Goal: Information Seeking & Learning: Learn about a topic

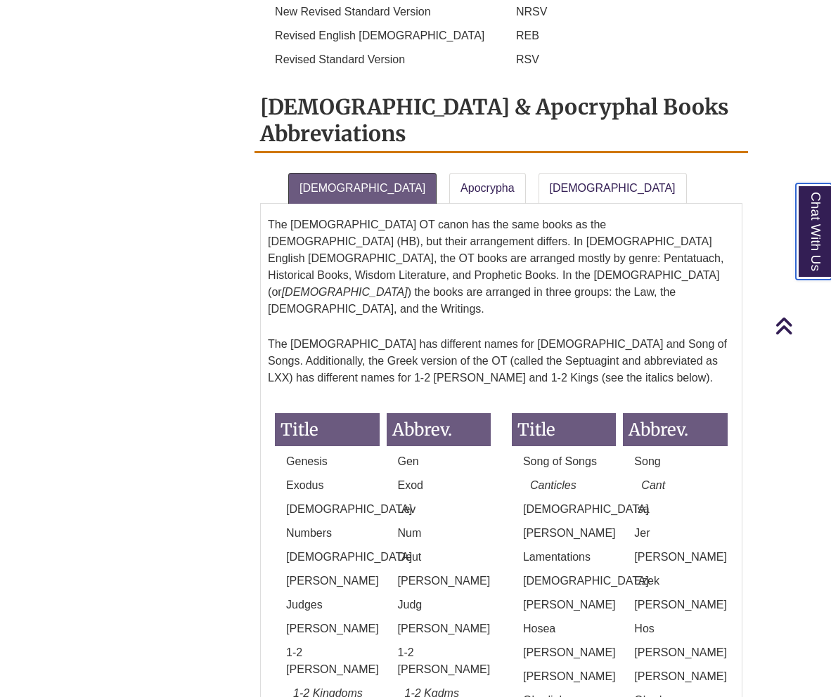
scroll to position [1125, 0]
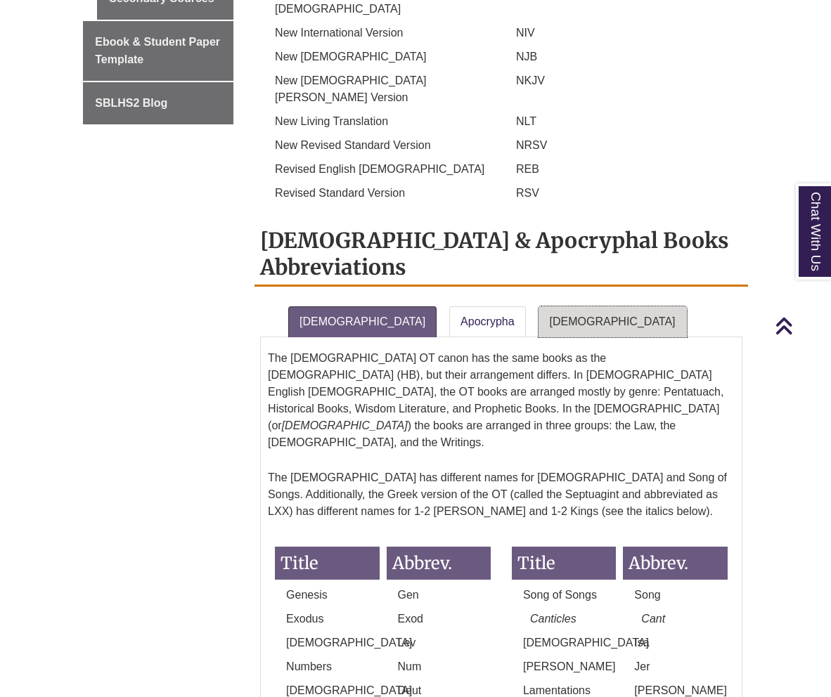
click at [538, 306] on link "[DEMOGRAPHIC_DATA]" at bounding box center [612, 321] width 148 height 31
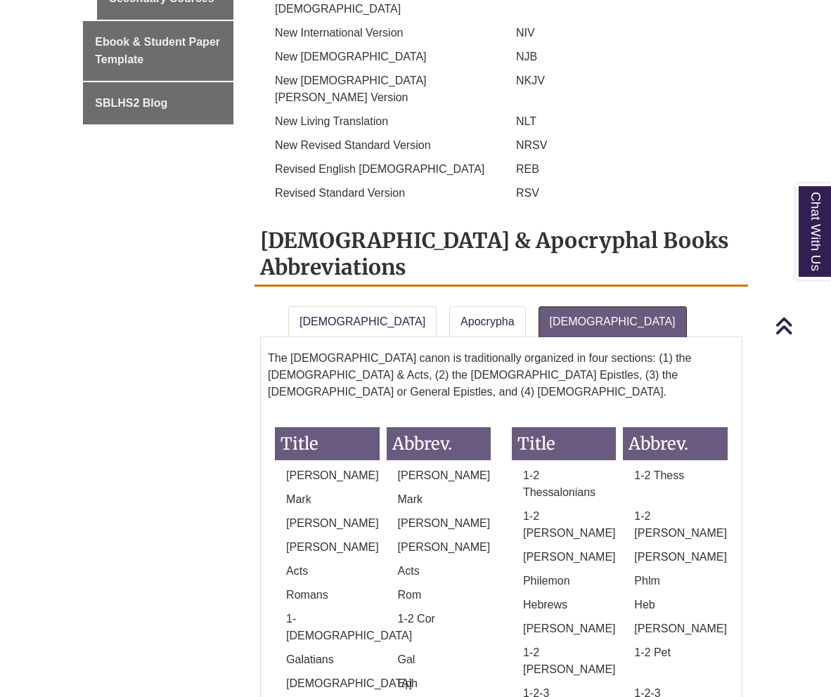
drag, startPoint x: 103, startPoint y: 280, endPoint x: 108, endPoint y: 266, distance: 15.6
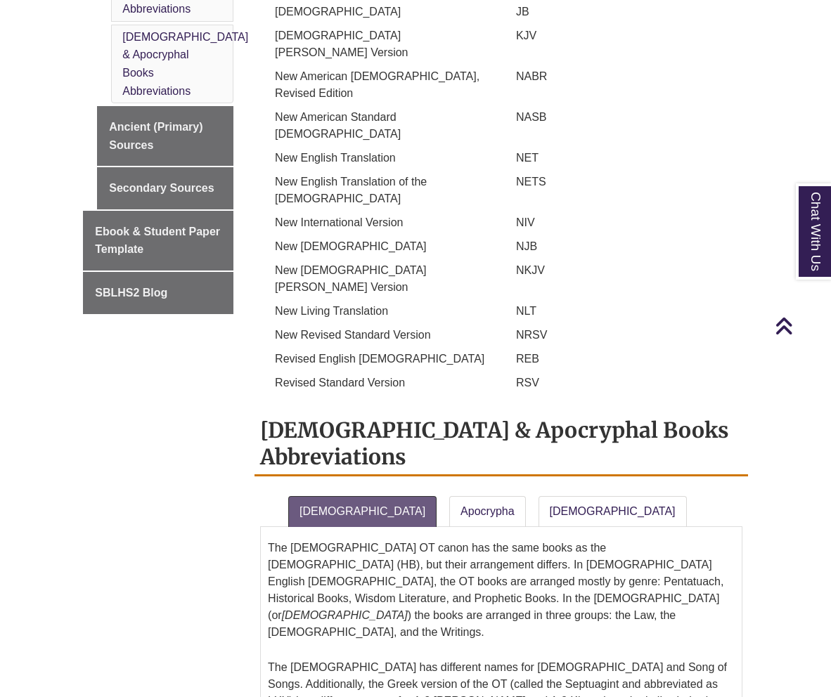
scroll to position [984, 0]
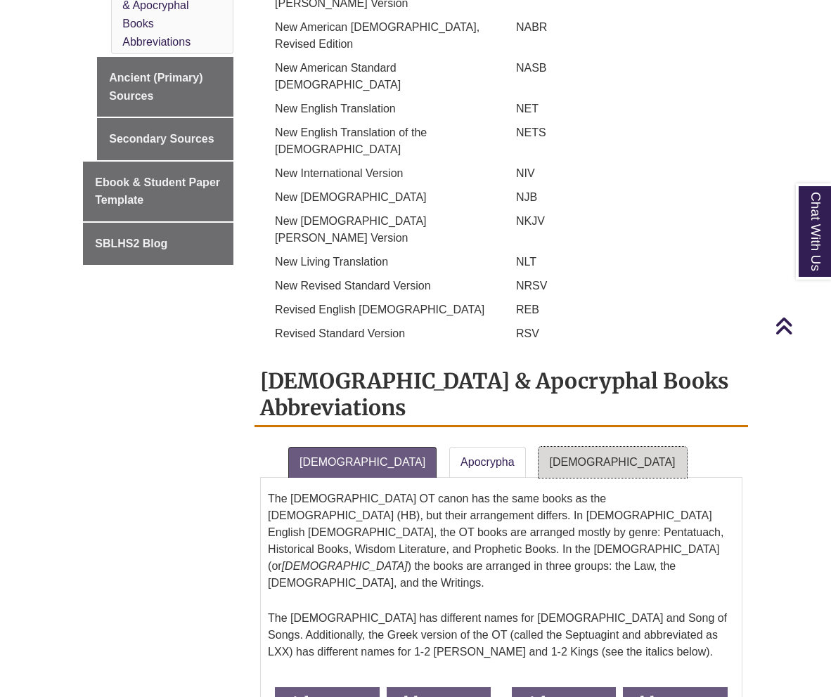
click at [543, 447] on link "[DEMOGRAPHIC_DATA]" at bounding box center [612, 462] width 148 height 31
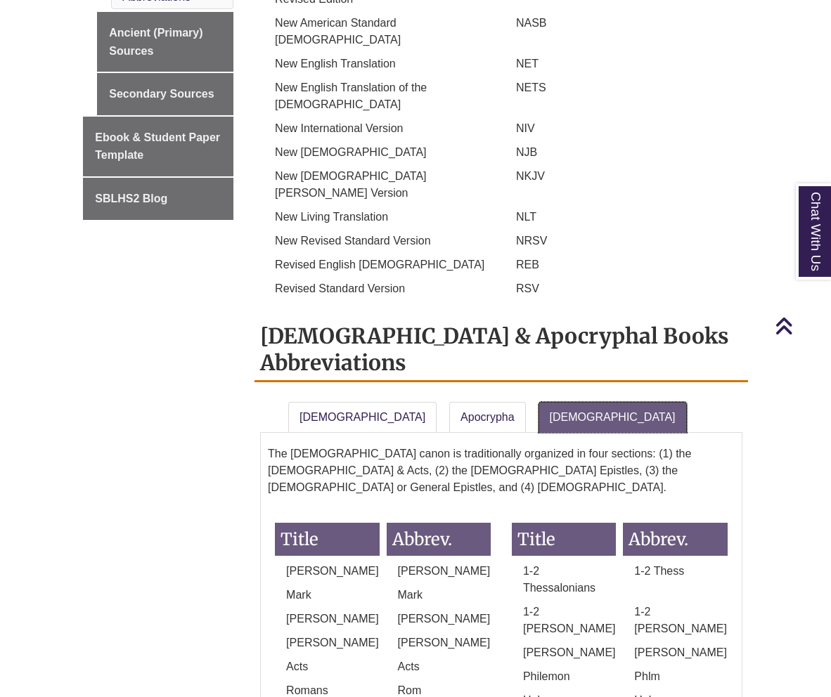
scroll to position [1054, 0]
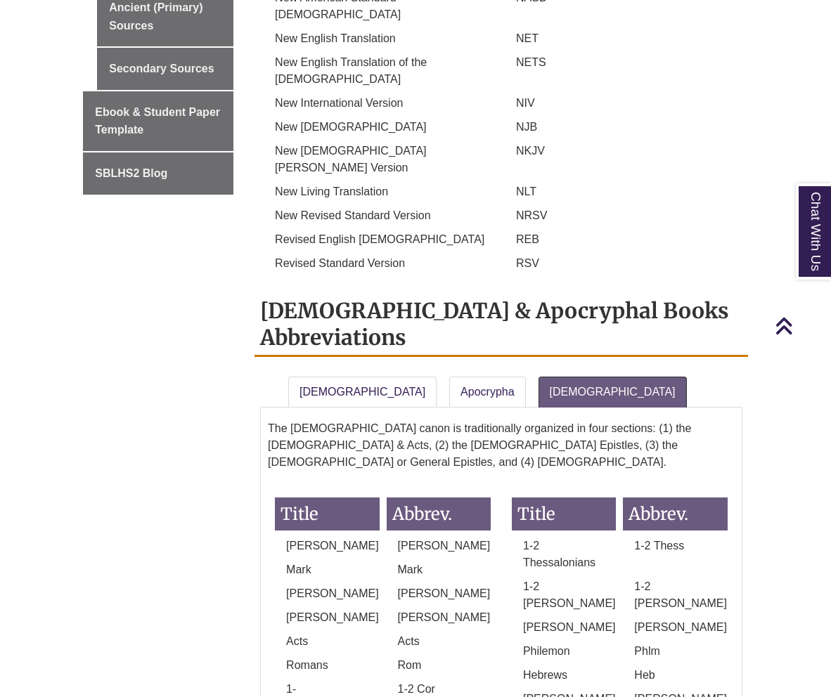
click at [196, 382] on div "About General Issues In-Text Biblical References Footnotes & Bibliographies Rul…" at bounding box center [415, 112] width 686 height 1509
